Goal: Task Accomplishment & Management: Complete application form

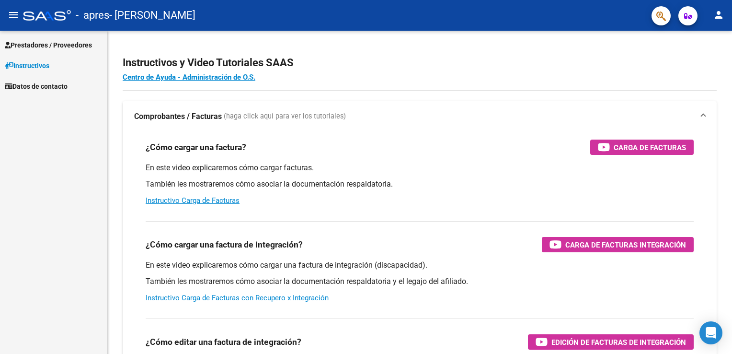
click at [58, 66] on link "Instructivos" at bounding box center [53, 65] width 107 height 21
click at [46, 65] on span "Instructivos" at bounding box center [27, 65] width 45 height 11
click at [45, 40] on span "Prestadores / Proveedores" at bounding box center [48, 45] width 87 height 11
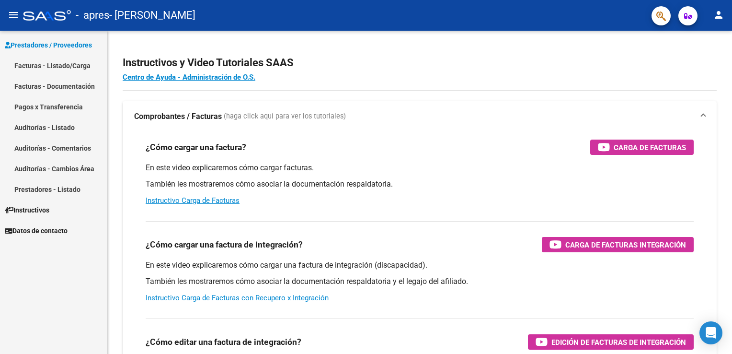
click at [44, 64] on link "Facturas - Listado/Carga" at bounding box center [53, 65] width 107 height 21
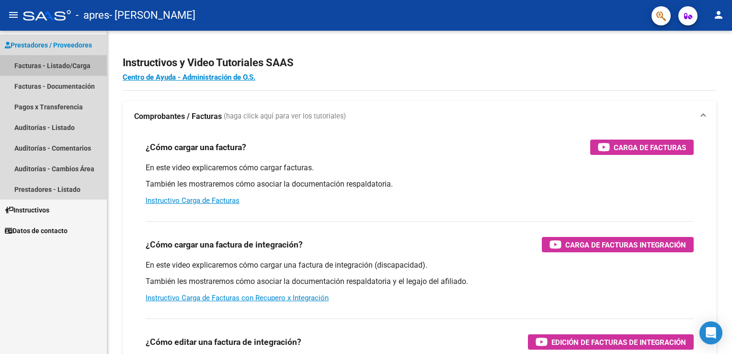
click at [44, 64] on link "Facturas - Listado/Carga" at bounding box center [53, 65] width 107 height 21
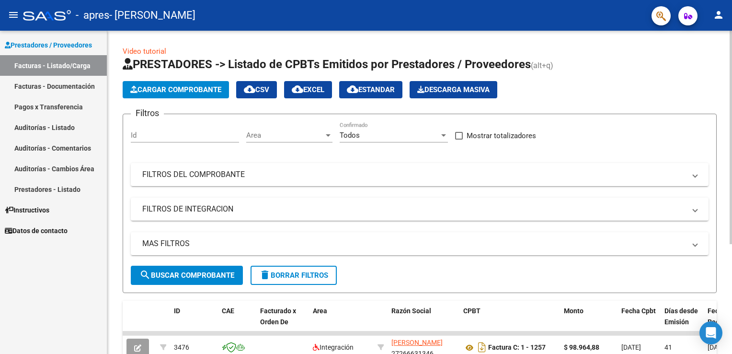
click at [196, 88] on span "Cargar Comprobante" at bounding box center [175, 89] width 91 height 9
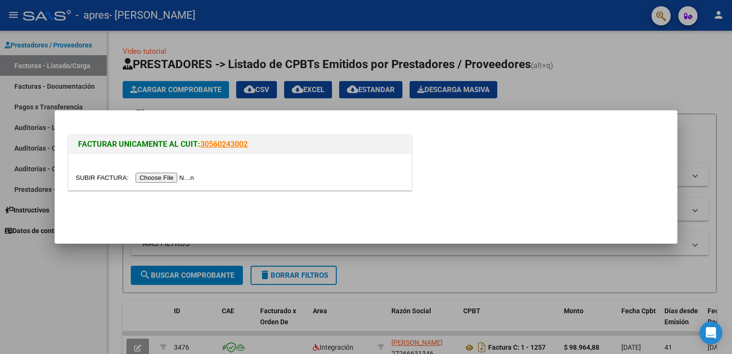
click at [160, 179] on input "file" at bounding box center [136, 178] width 121 height 10
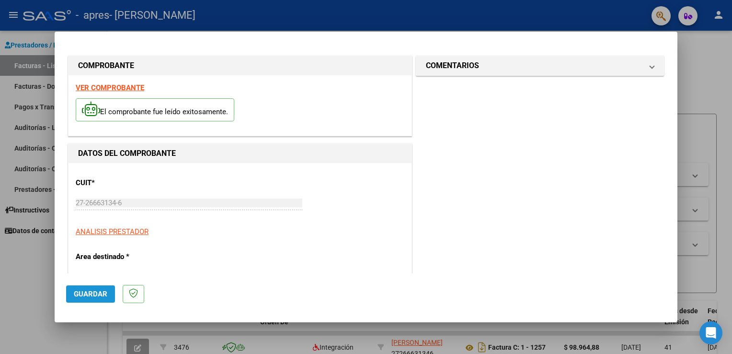
click at [89, 289] on button "Guardar" at bounding box center [90, 293] width 49 height 17
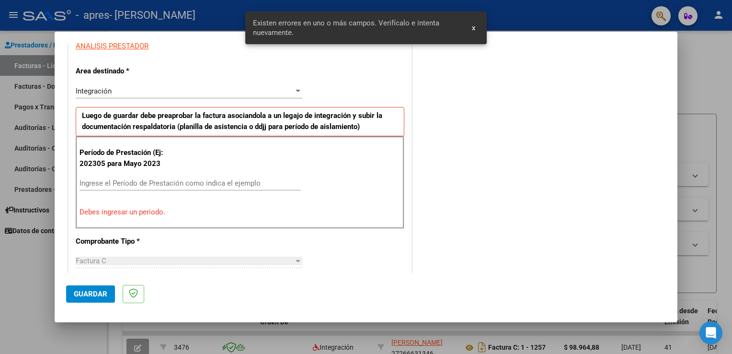
scroll to position [200, 0]
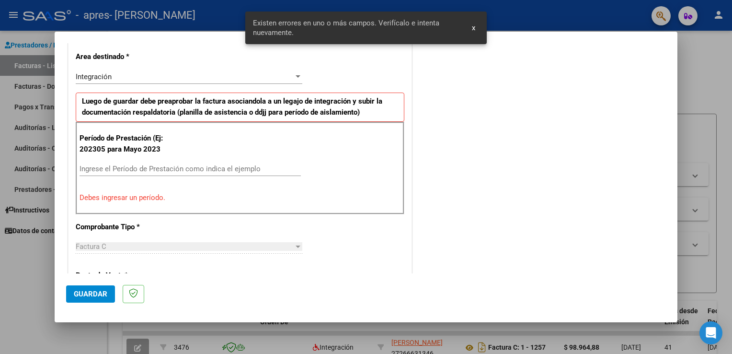
click at [147, 173] on div "Ingrese el Período de Prestación como indica el ejemplo" at bounding box center [190, 169] width 221 height 14
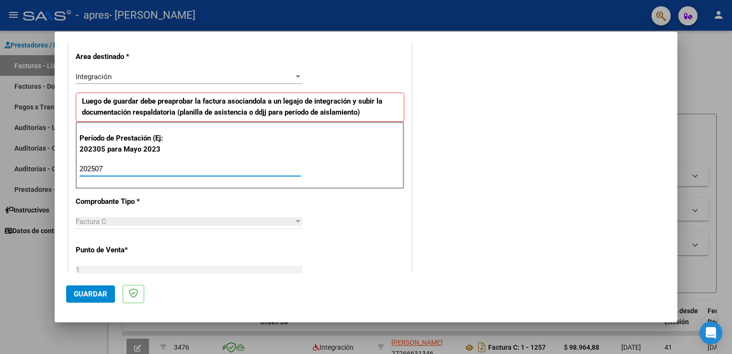
type input "202507"
click at [98, 288] on button "Guardar" at bounding box center [90, 293] width 49 height 17
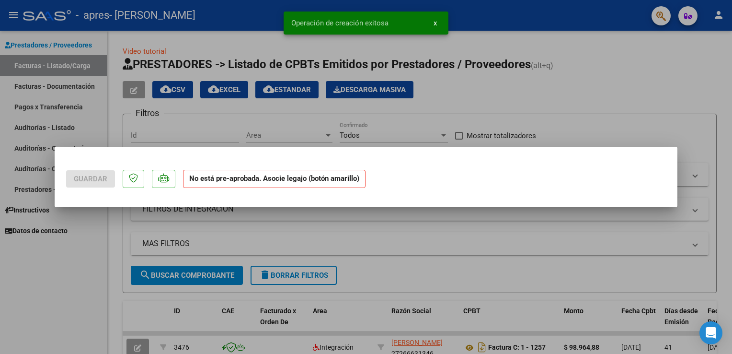
scroll to position [0, 0]
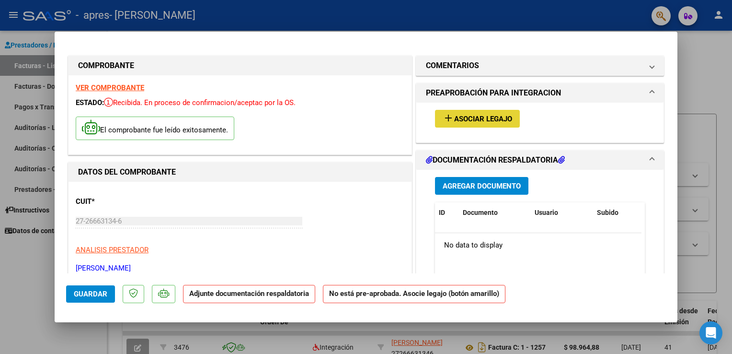
click at [483, 114] on span "add Asociar Legajo" at bounding box center [477, 118] width 69 height 9
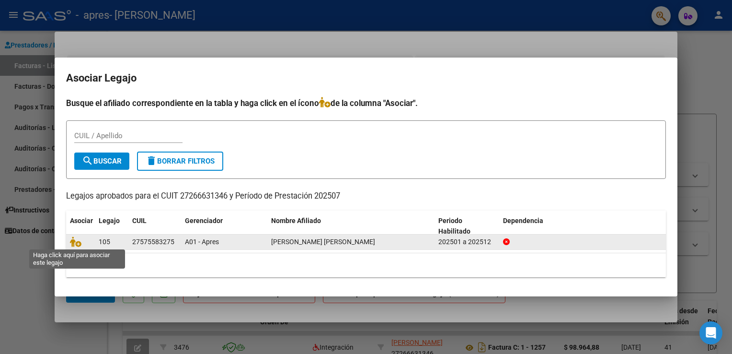
click at [81, 241] on span at bounding box center [77, 242] width 14 height 8
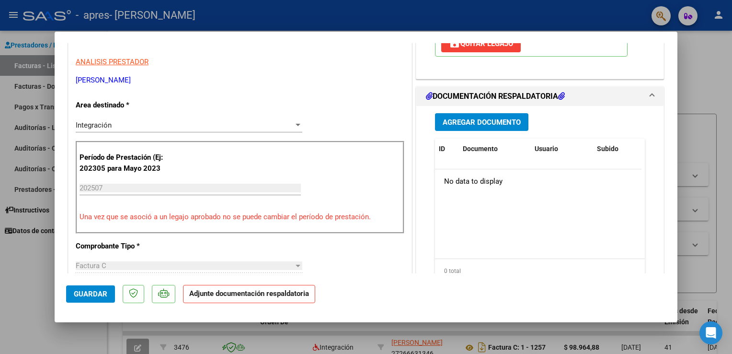
scroll to position [192, 0]
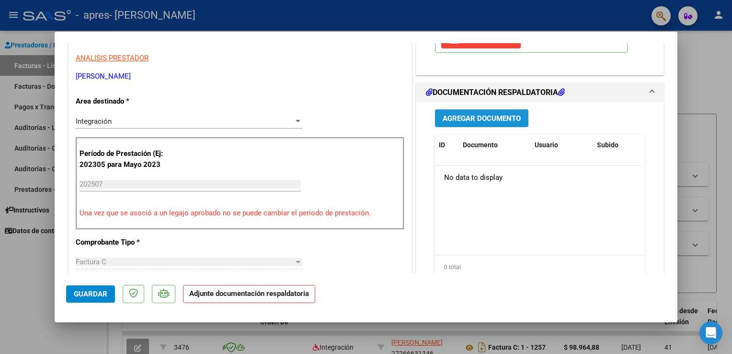
click at [470, 116] on span "Agregar Documento" at bounding box center [482, 118] width 78 height 9
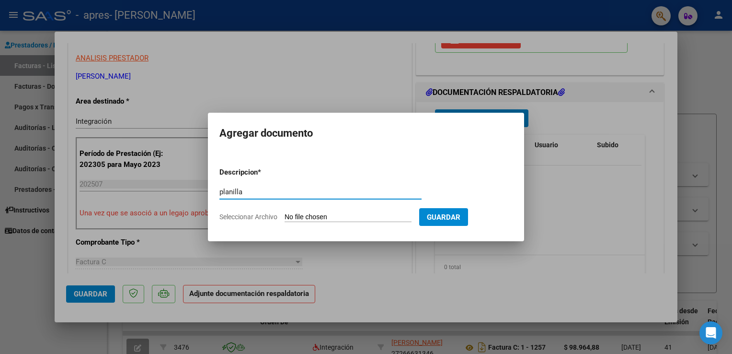
type input "planilla"
click at [378, 216] on input "Seleccionar Archivo" at bounding box center [348, 217] width 127 height 9
type input "C:\fakepath\planilla.pdf"
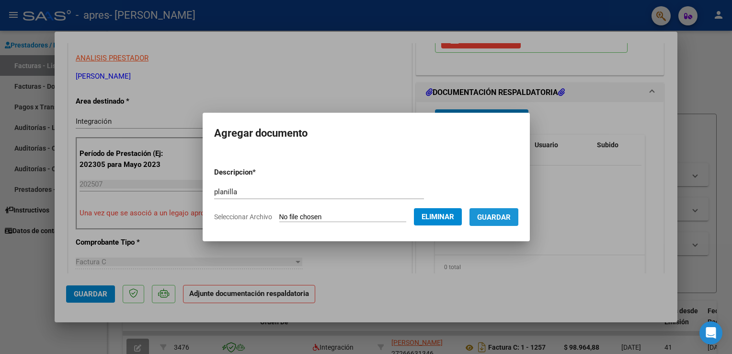
click at [494, 224] on button "Guardar" at bounding box center [494, 217] width 49 height 18
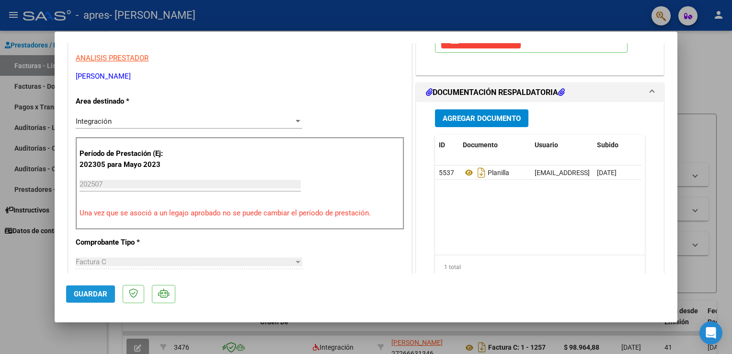
click at [82, 296] on span "Guardar" at bounding box center [91, 293] width 34 height 9
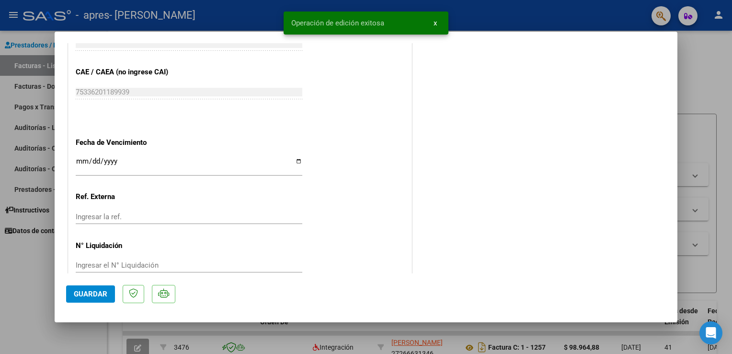
scroll to position [627, 0]
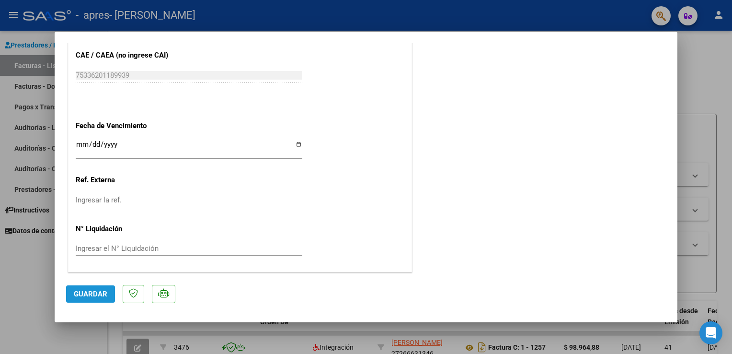
click at [96, 293] on span "Guardar" at bounding box center [91, 293] width 34 height 9
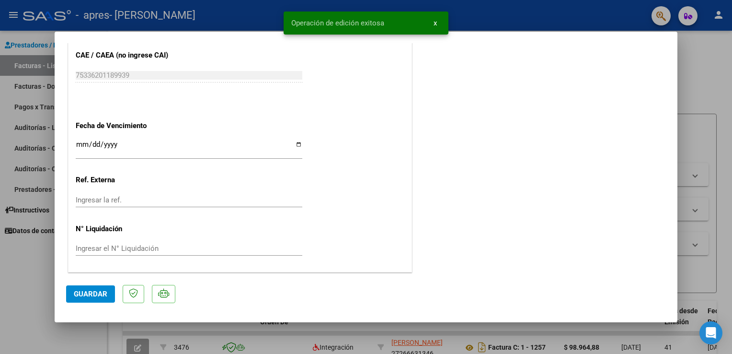
click at [19, 335] on div at bounding box center [366, 177] width 732 height 354
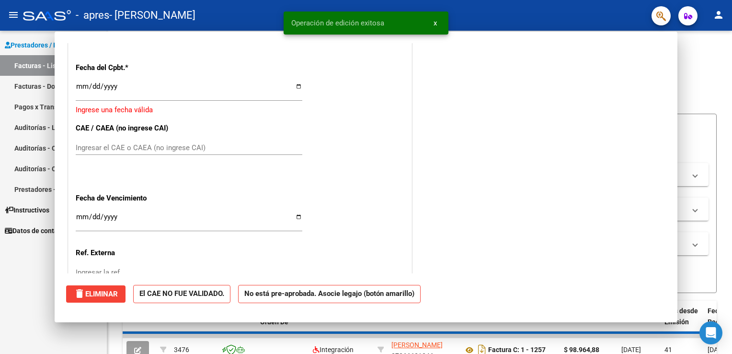
scroll to position [0, 0]
